Goal: Information Seeking & Learning: Find specific fact

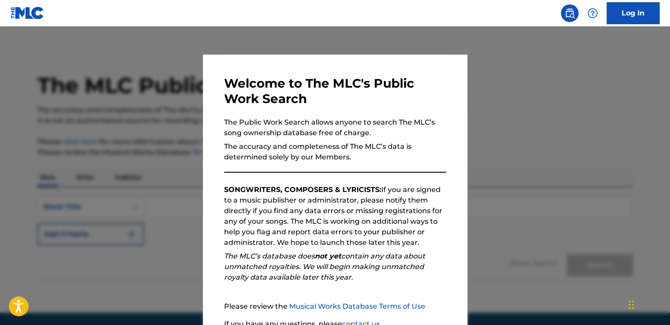
scroll to position [78, 0]
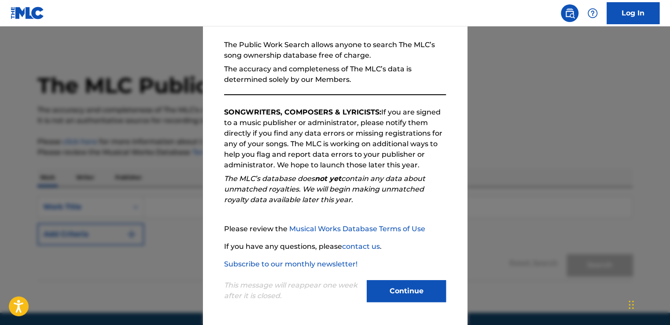
click at [388, 292] on button "Continue" at bounding box center [406, 291] width 79 height 22
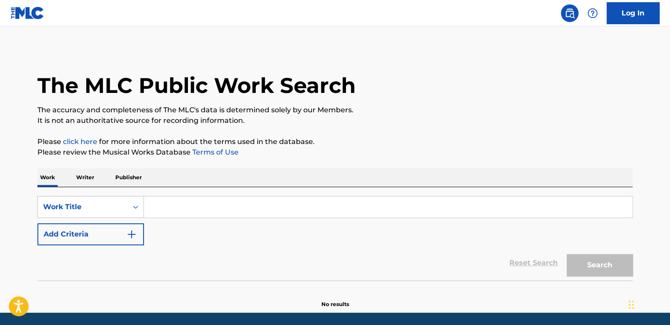
click at [75, 181] on p "Writer" at bounding box center [85, 177] width 23 height 18
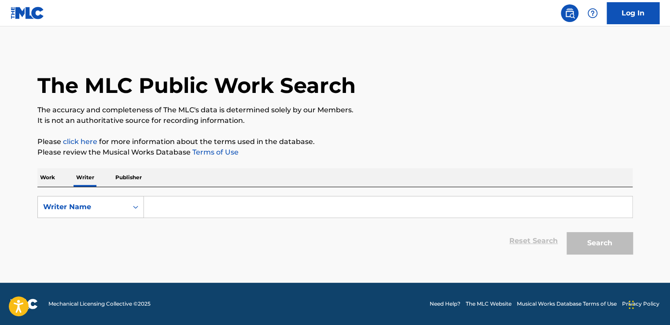
click at [166, 216] on input "Search Form" at bounding box center [388, 206] width 488 height 21
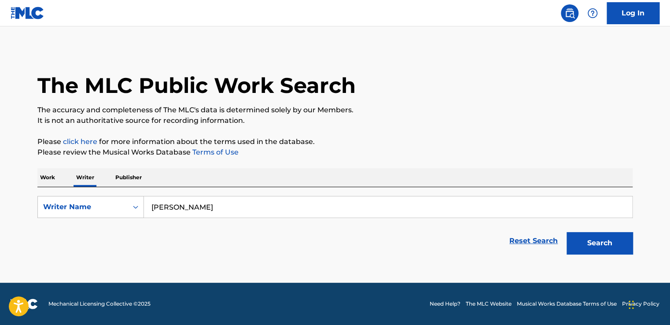
type input "[PERSON_NAME]"
click at [601, 242] on button "Search" at bounding box center [600, 243] width 66 height 22
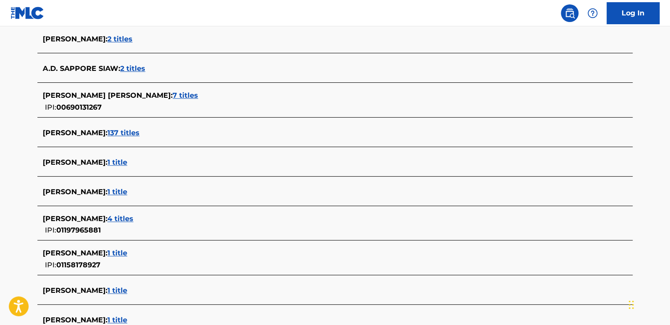
scroll to position [249, 0]
drag, startPoint x: 116, startPoint y: 214, endPoint x: 100, endPoint y: 217, distance: 15.6
click at [107, 217] on span "4 titles" at bounding box center [120, 218] width 26 height 8
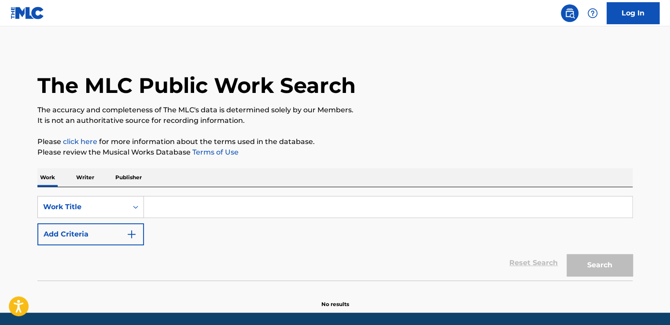
click at [81, 177] on p "Writer" at bounding box center [85, 177] width 23 height 18
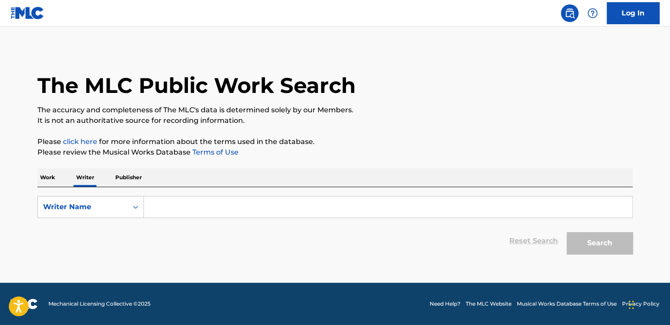
click at [174, 220] on form "SearchWithCriteria0a62e12a-6480-462a-9f2c-c7a23b4af464 Writer Name Reset Search…" at bounding box center [334, 227] width 595 height 63
click at [116, 207] on div "Writer Name" at bounding box center [82, 207] width 79 height 11
click at [173, 205] on input "Search Form" at bounding box center [388, 206] width 488 height 21
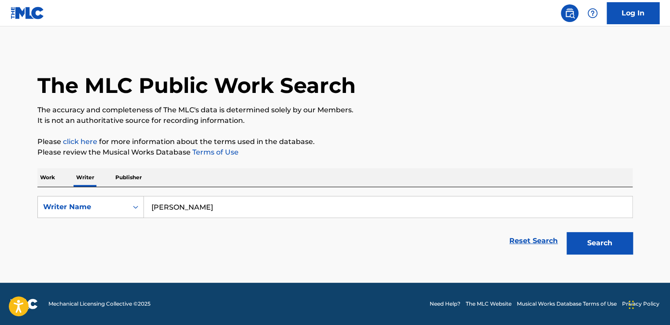
click at [567, 232] on button "Search" at bounding box center [600, 243] width 66 height 22
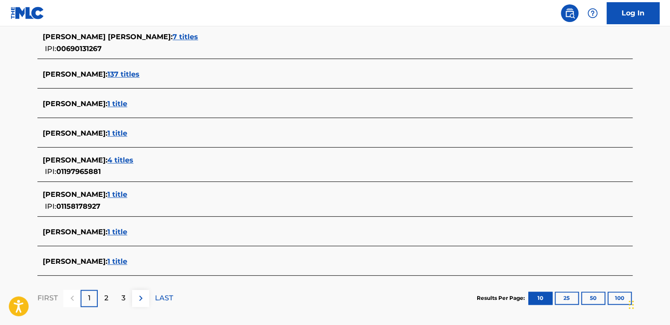
scroll to position [310, 0]
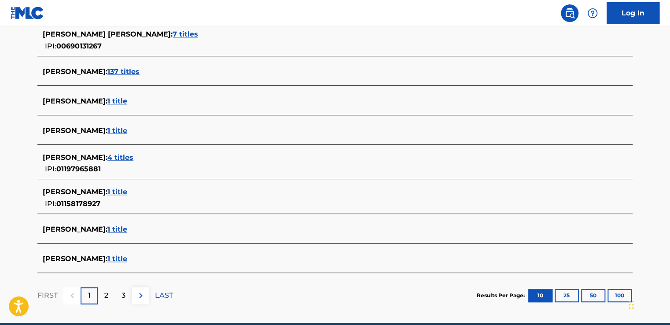
click at [101, 298] on div "2" at bounding box center [106, 295] width 17 height 17
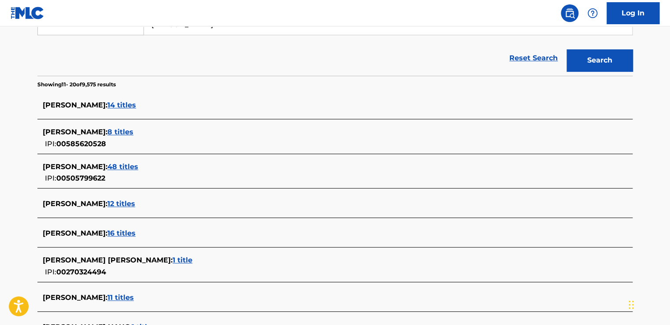
scroll to position [349, 0]
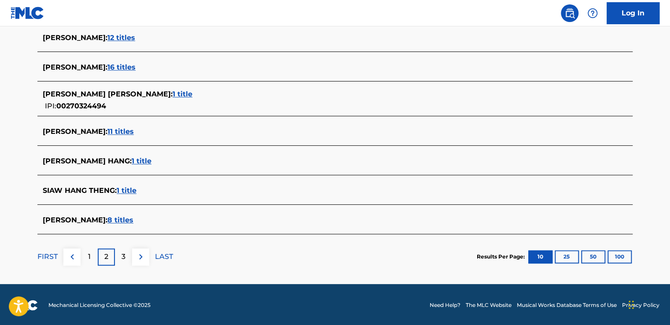
click at [125, 255] on div "3" at bounding box center [123, 256] width 17 height 17
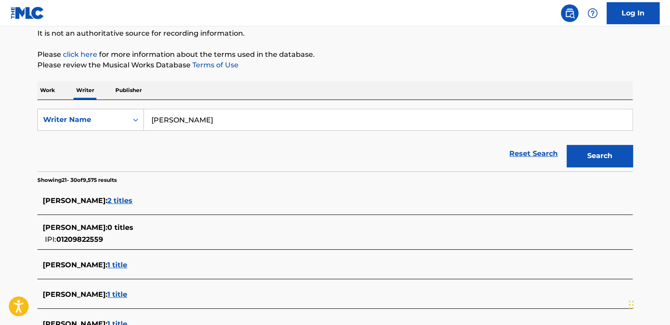
scroll to position [87, 0]
click at [166, 118] on input "[PERSON_NAME]" at bounding box center [388, 120] width 488 height 21
click at [609, 162] on button "Search" at bounding box center [600, 156] width 66 height 22
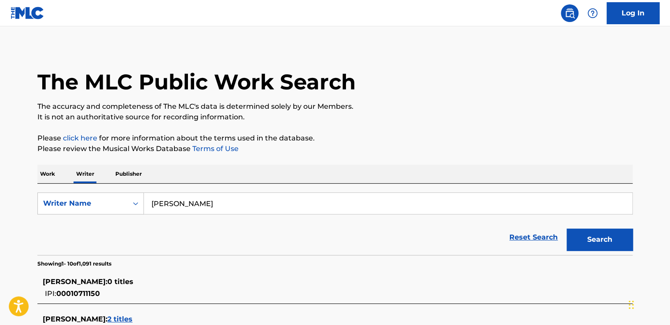
scroll to position [0, 0]
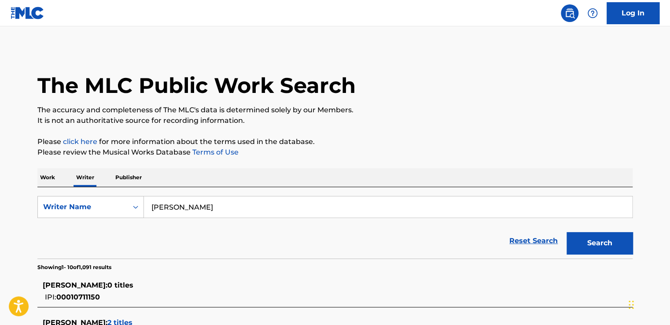
click at [171, 206] on input "Franck Ofori-Siaw" at bounding box center [388, 206] width 488 height 21
click at [196, 207] on input "[PERSON_NAME]" at bounding box center [388, 206] width 488 height 21
type input "Frank Ofori Siaw"
click at [567, 232] on button "Search" at bounding box center [600, 243] width 66 height 22
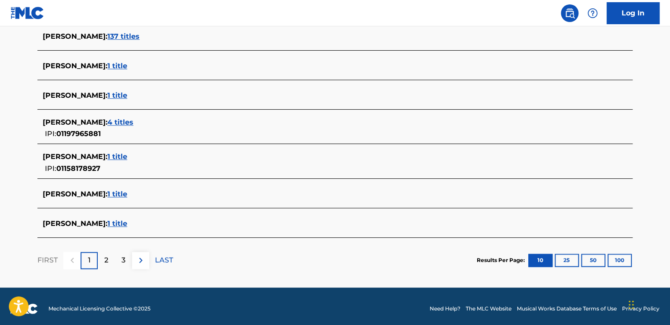
scroll to position [346, 0]
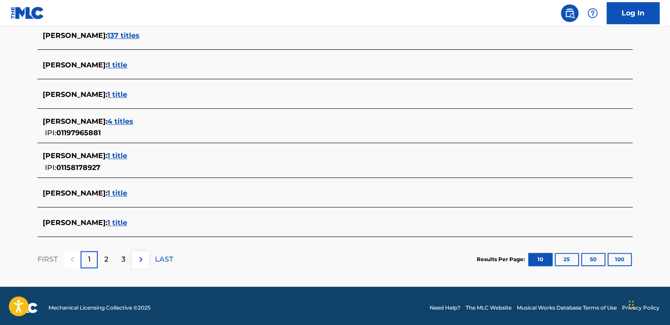
click at [114, 258] on div "2" at bounding box center [106, 259] width 17 height 17
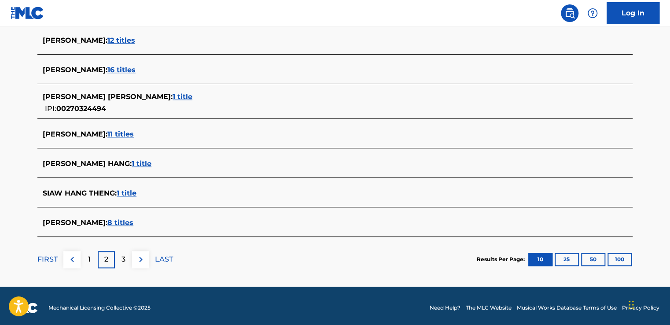
click at [122, 260] on p "3" at bounding box center [124, 259] width 4 height 11
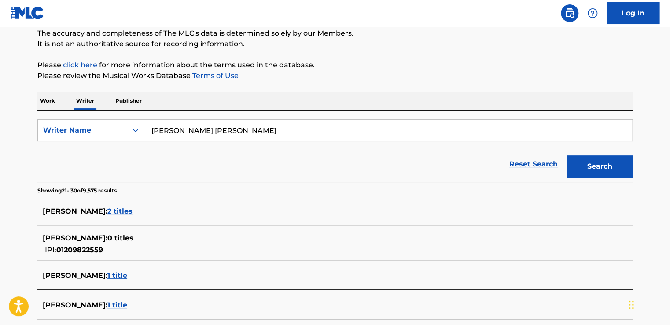
scroll to position [67, 0]
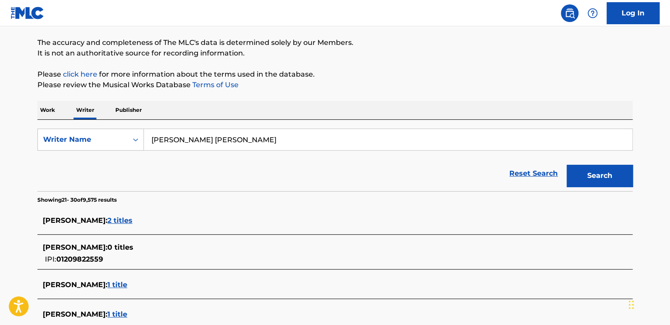
click at [129, 112] on p "Publisher" at bounding box center [129, 110] width 32 height 18
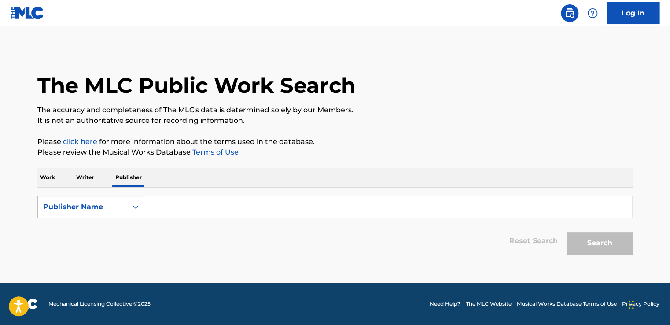
click at [91, 184] on p "Writer" at bounding box center [85, 177] width 23 height 18
